Goal: Navigation & Orientation: Find specific page/section

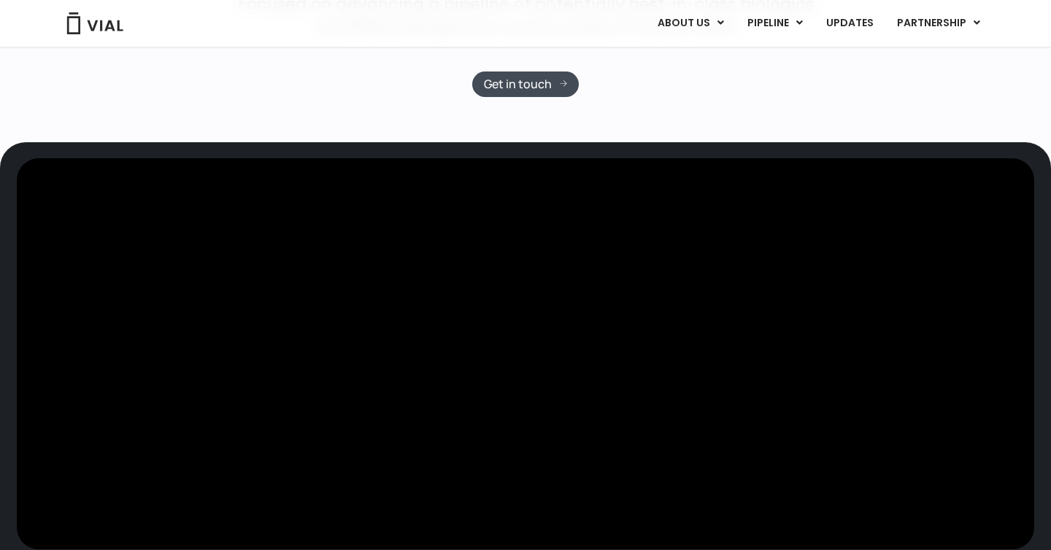
scroll to position [145, 0]
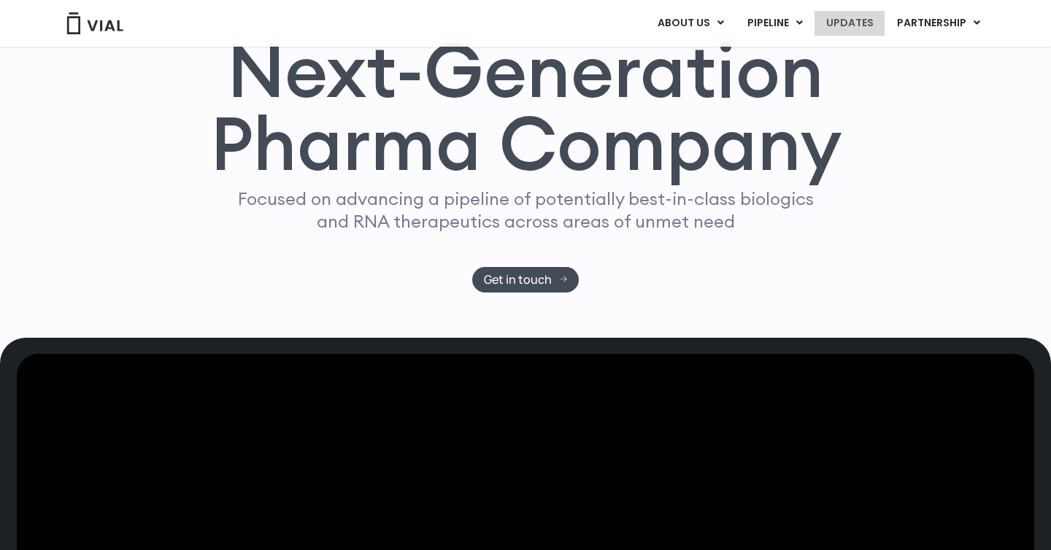
click at [843, 30] on link "UPDATES" at bounding box center [850, 23] width 70 height 25
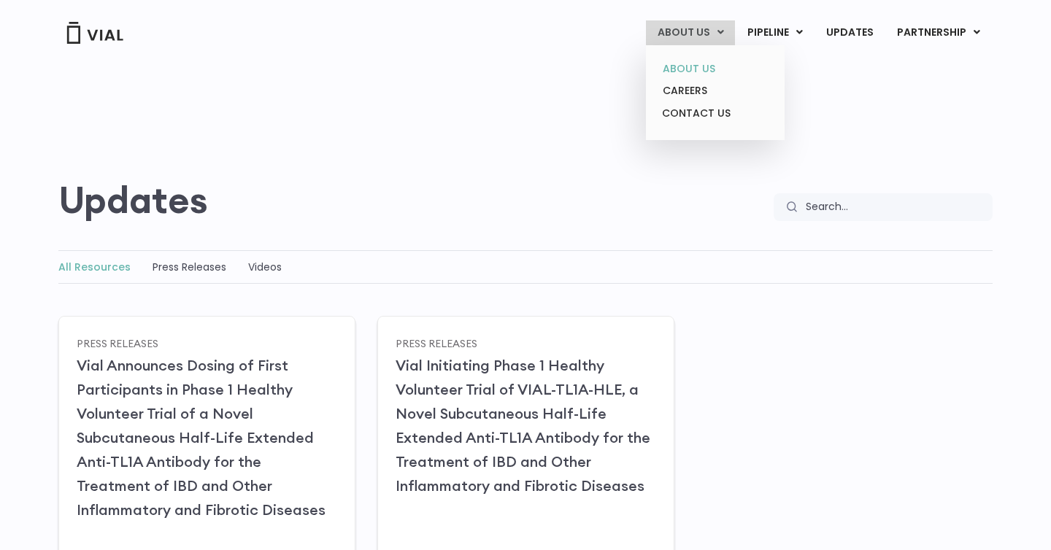
click at [685, 63] on link "ABOUT US" at bounding box center [715, 69] width 128 height 23
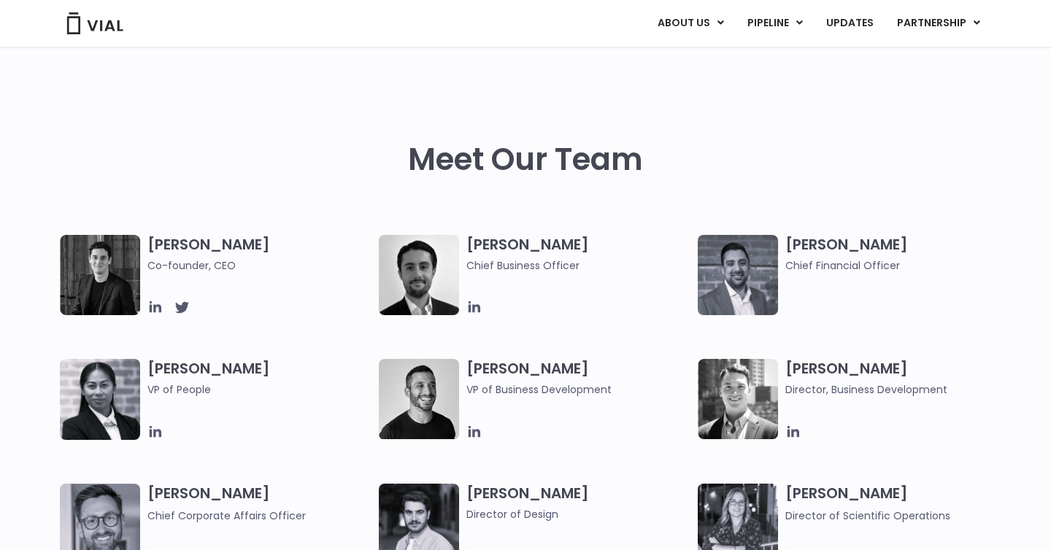
scroll to position [733, 0]
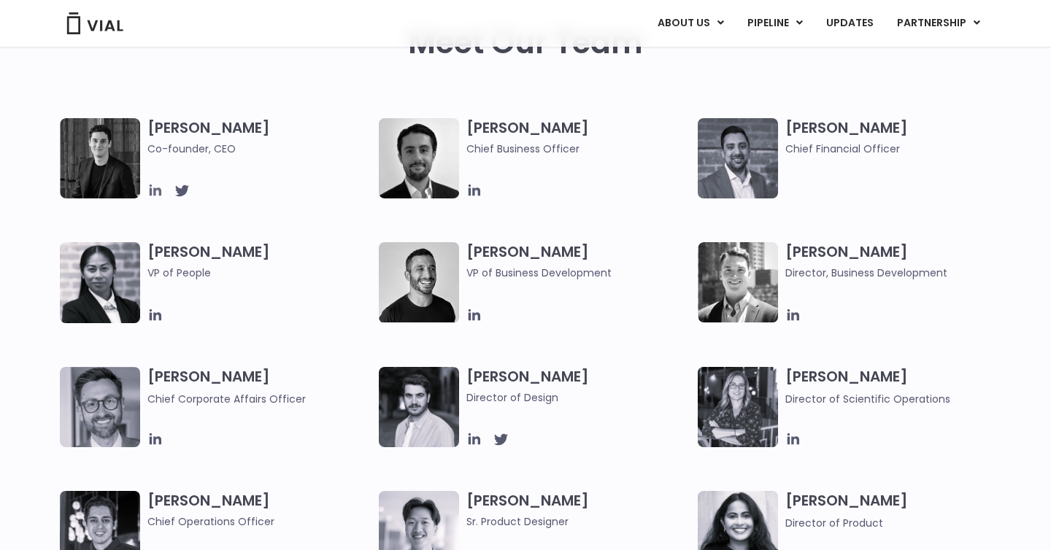
click at [155, 191] on icon at bounding box center [156, 191] width 12 height 12
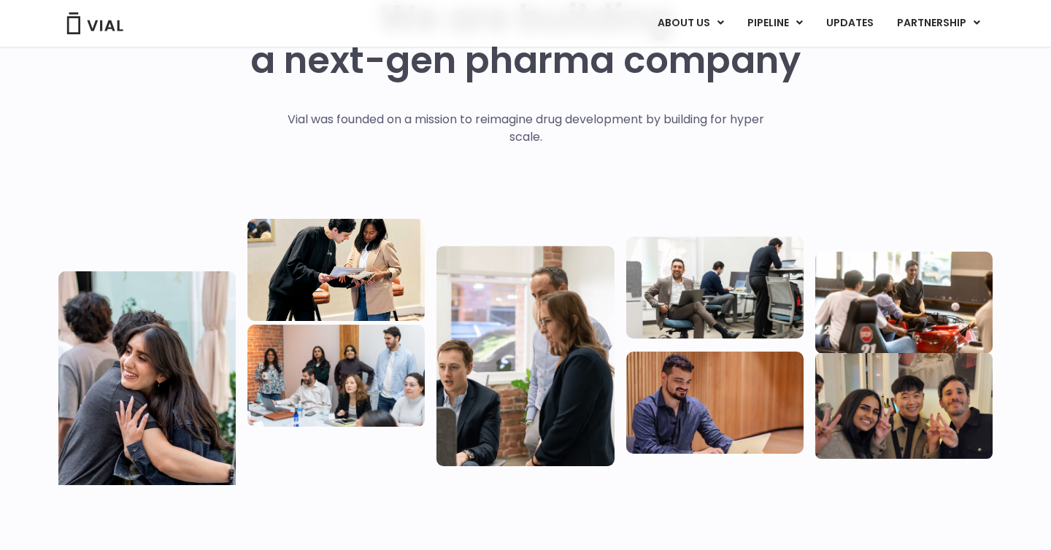
scroll to position [0, 0]
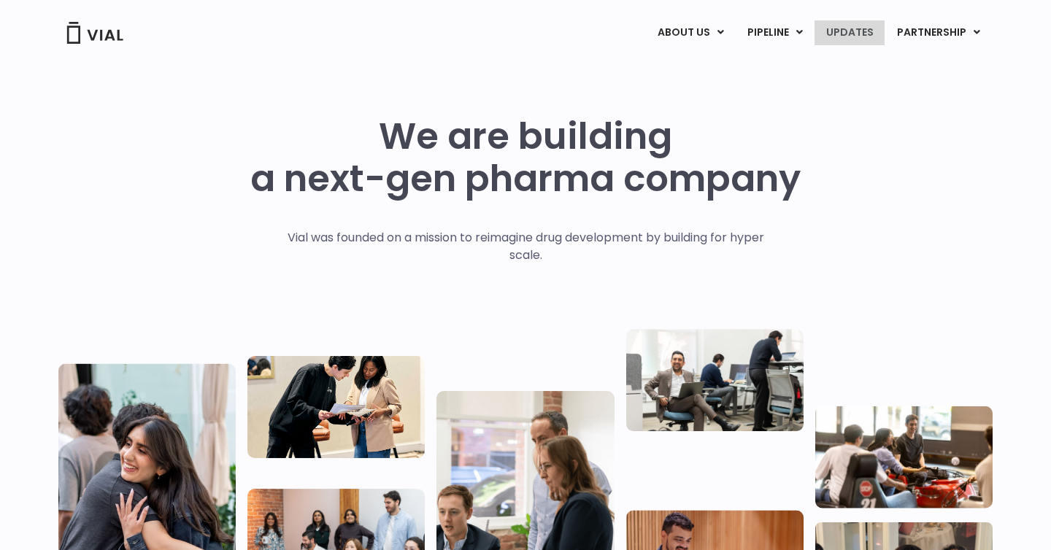
click at [847, 32] on link "UPDATES" at bounding box center [850, 32] width 70 height 25
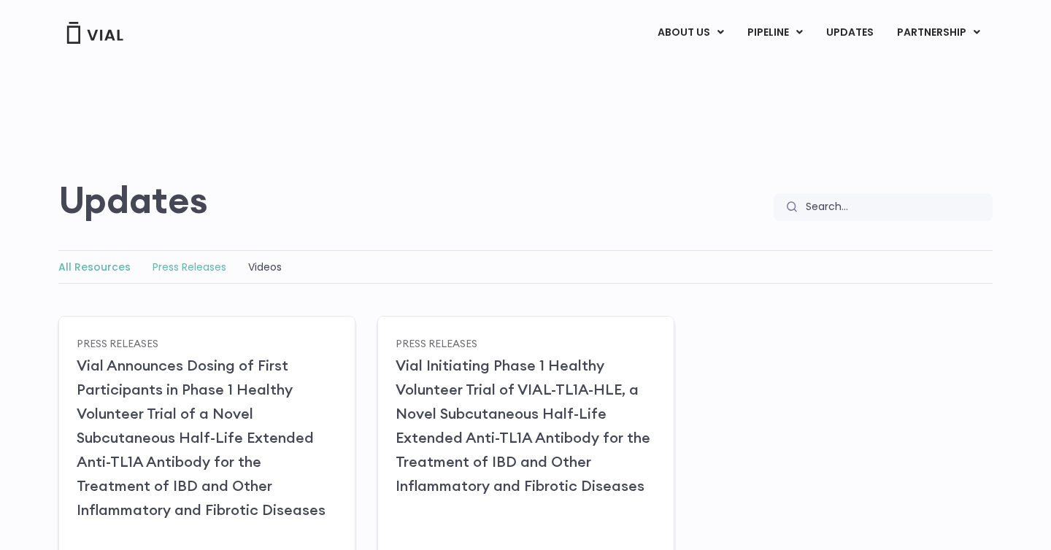
click at [185, 270] on link "Press Releases" at bounding box center [190, 267] width 74 height 15
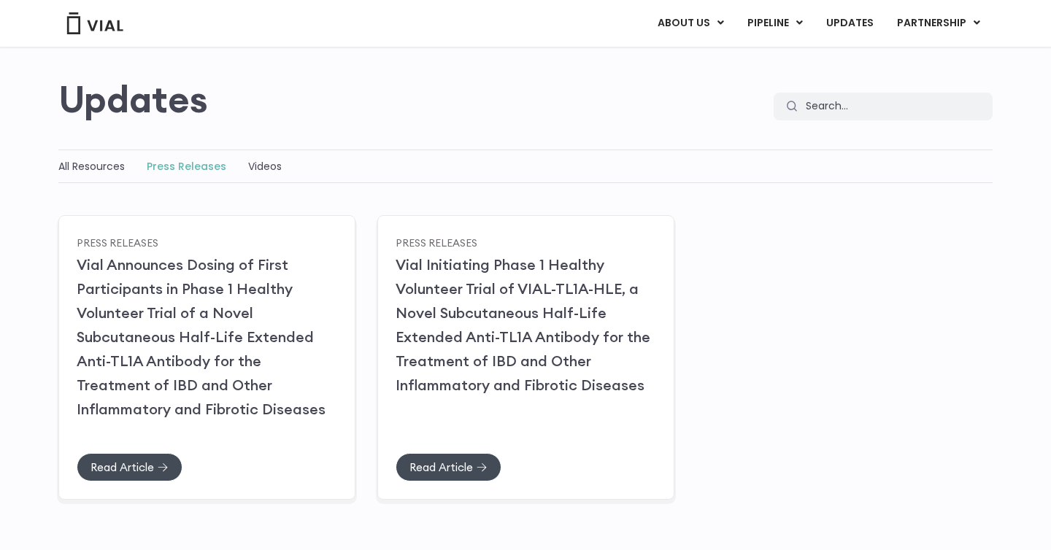
scroll to position [87, 0]
